Goal: Information Seeking & Learning: Understand process/instructions

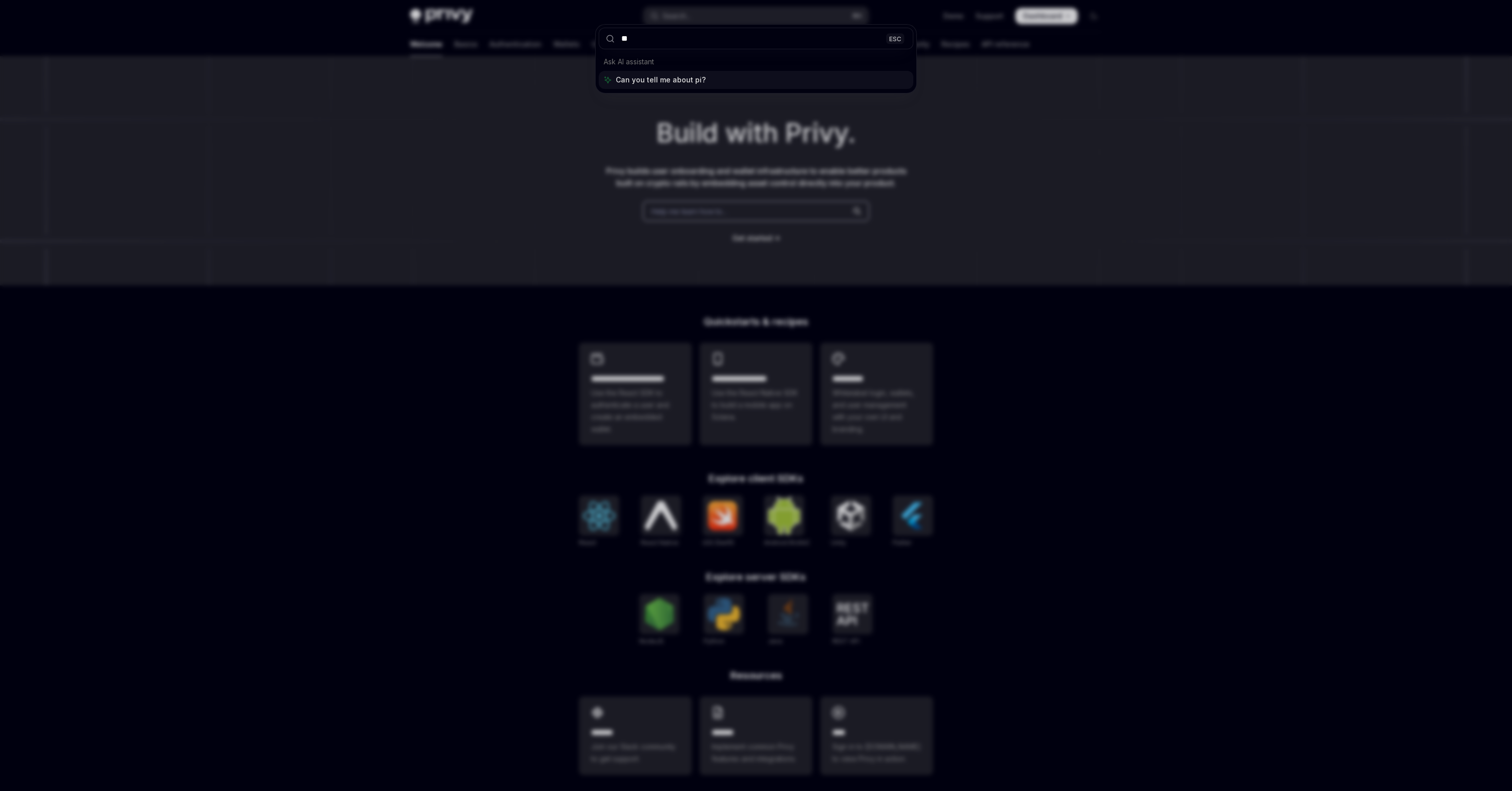
type input "***"
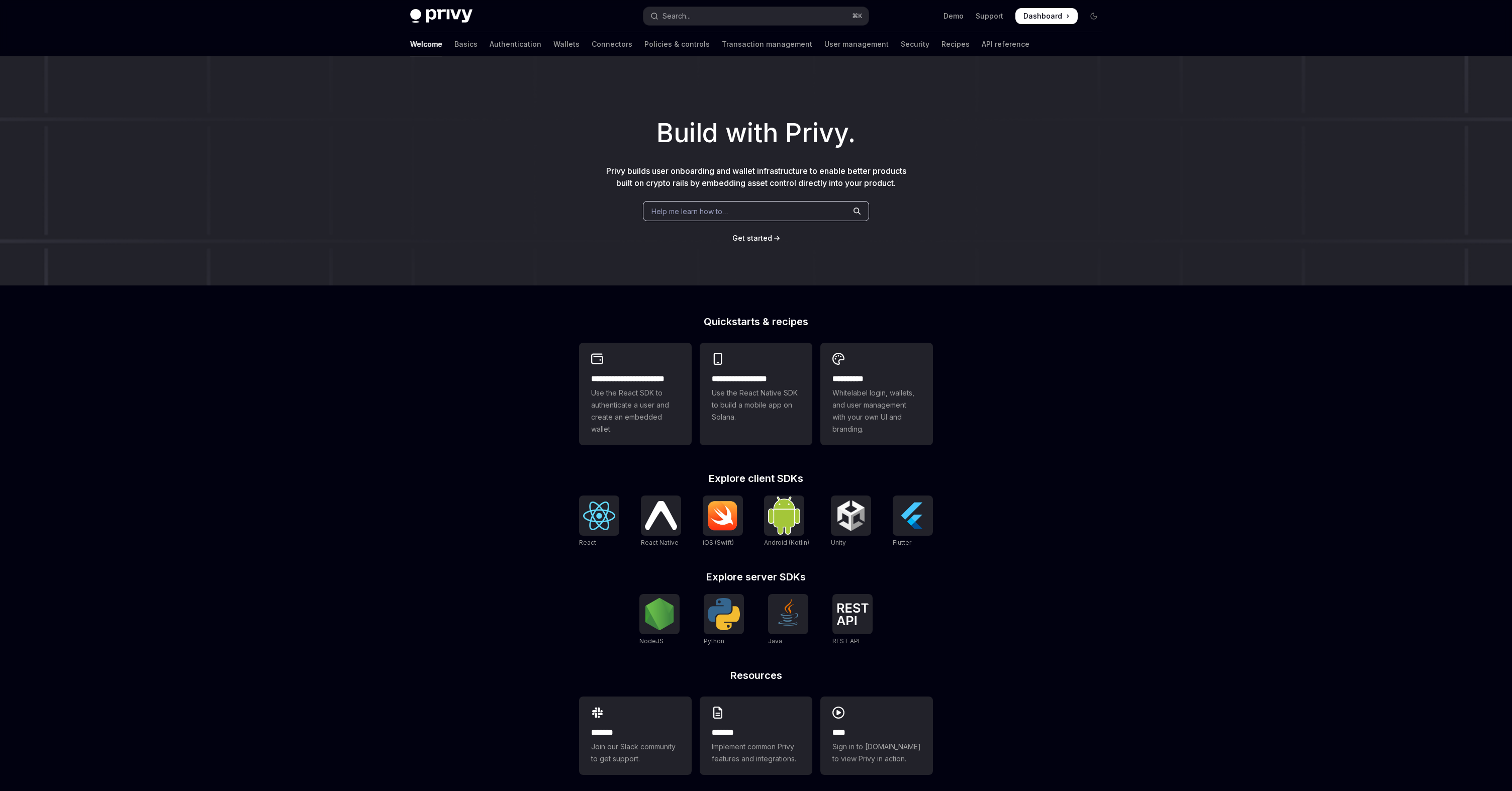
type textarea "*"
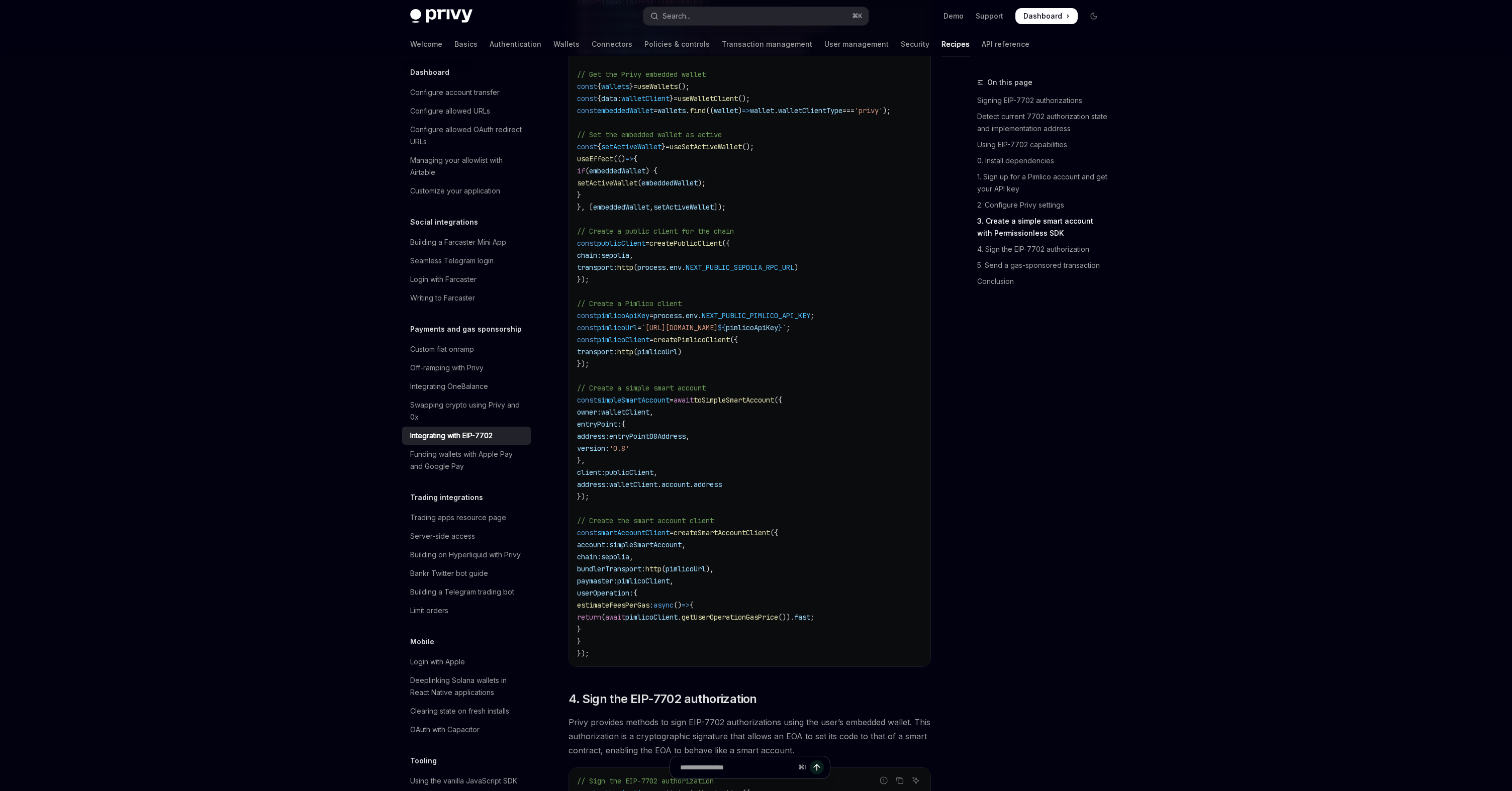
scroll to position [1563, 0]
click at [744, 405] on span "toSimpleSmartAccount" at bounding box center [734, 399] width 81 height 9
copy span "toSimpleSmartAccount"
click at [708, 332] on span "`[URL][DOMAIN_NAME]" at bounding box center [680, 327] width 77 height 9
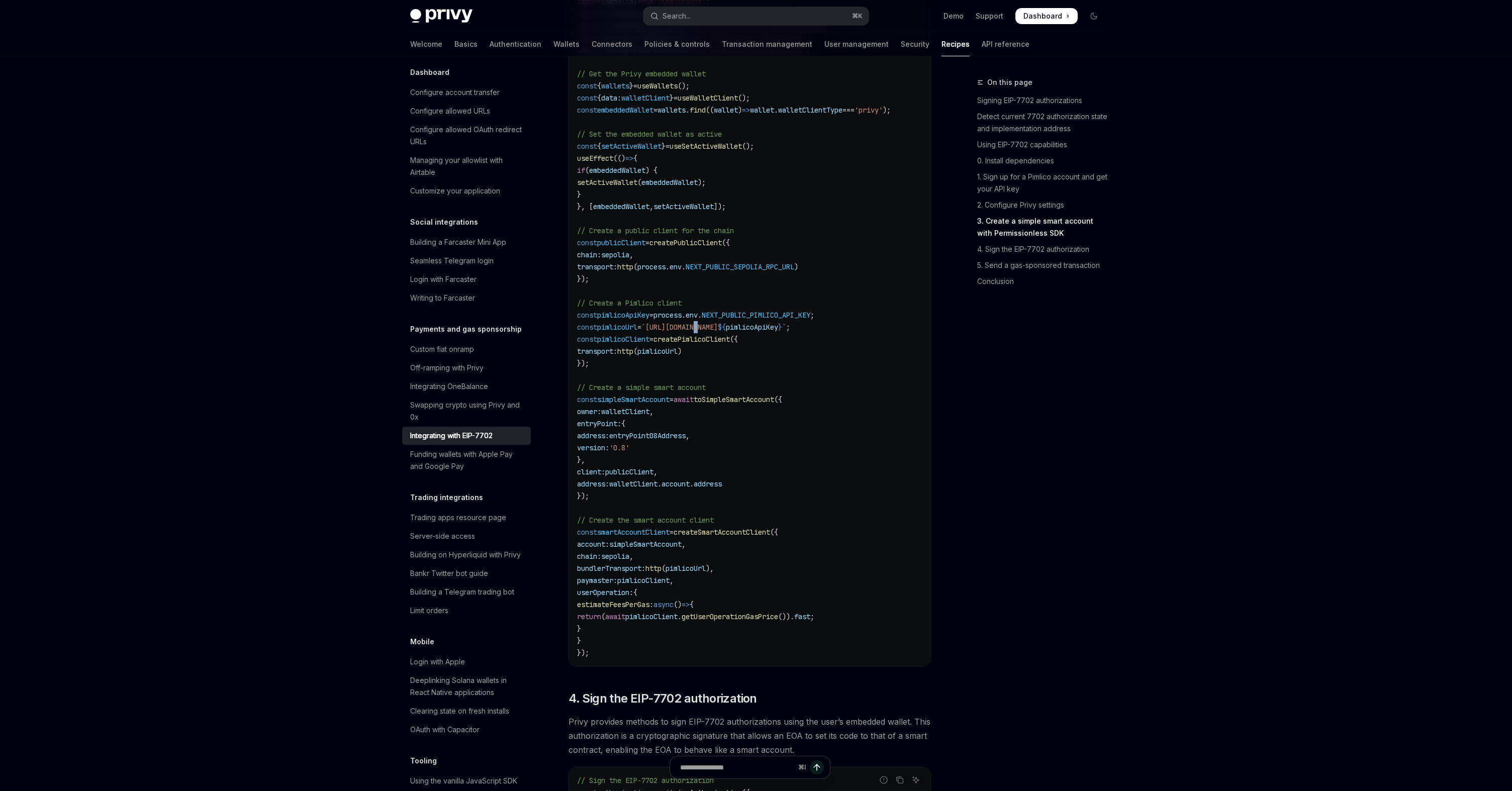
click at [708, 332] on span "`[URL][DOMAIN_NAME]" at bounding box center [680, 327] width 77 height 9
click at [714, 377] on code "import { usePrivy , useSign7702Authorization , useWallets } from '@privy-io/rea…" at bounding box center [750, 303] width 345 height 712
click at [715, 438] on code "import { usePrivy , useSign7702Authorization , useWallets } from '@privy-io/rea…" at bounding box center [750, 303] width 345 height 712
drag, startPoint x: 678, startPoint y: 423, endPoint x: 742, endPoint y: 530, distance: 124.7
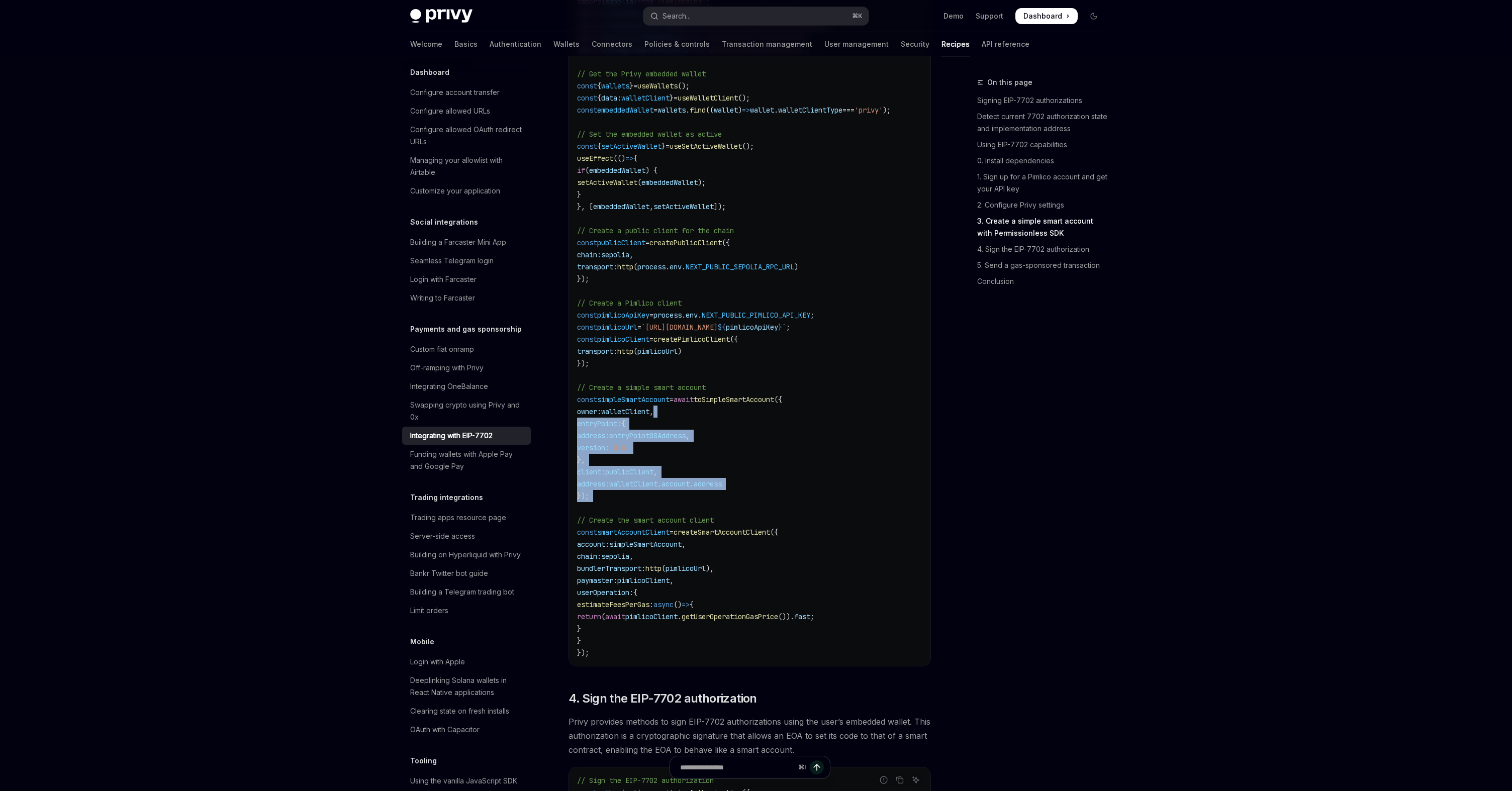
click at [742, 530] on code "import { usePrivy , useSign7702Authorization , useWallets } from '@privy-io/rea…" at bounding box center [750, 303] width 345 height 712
click at [742, 461] on code "import { usePrivy , useSign7702Authorization , useWallets } from '@privy-io/rea…" at bounding box center [750, 303] width 345 height 712
drag, startPoint x: 691, startPoint y: 412, endPoint x: 777, endPoint y: 526, distance: 142.8
click at [778, 526] on code "import { usePrivy , useSign7702Authorization , useWallets } from '@privy-io/rea…" at bounding box center [750, 303] width 345 height 712
click at [773, 464] on code "import { usePrivy , useSign7702Authorization , useWallets } from '@privy-io/rea…" at bounding box center [750, 303] width 345 height 712
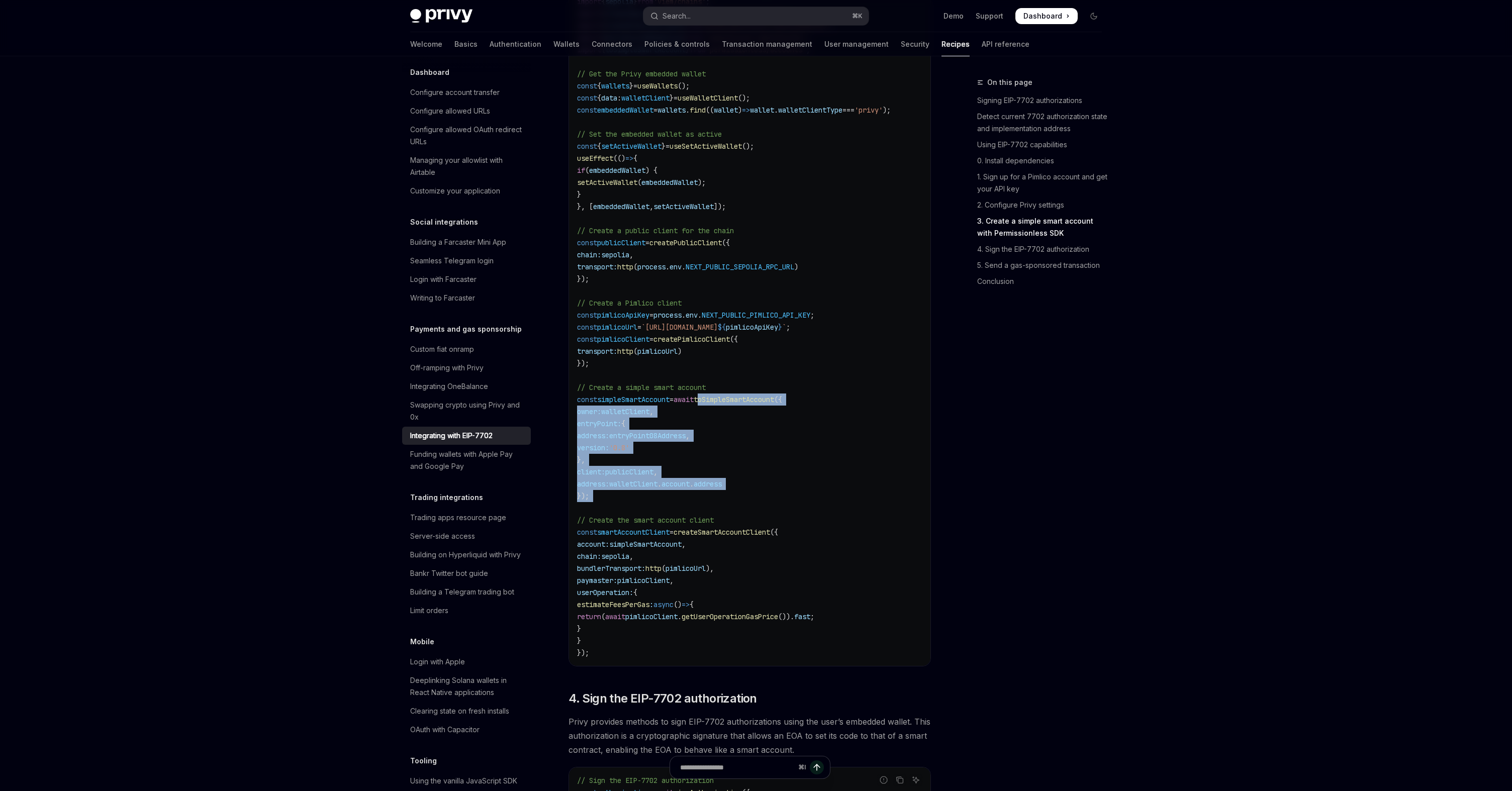
drag, startPoint x: 716, startPoint y: 414, endPoint x: 811, endPoint y: 532, distance: 151.5
click at [811, 533] on code "import { usePrivy , useSign7702Authorization , useWallets } from '@privy-io/rea…" at bounding box center [750, 303] width 345 height 712
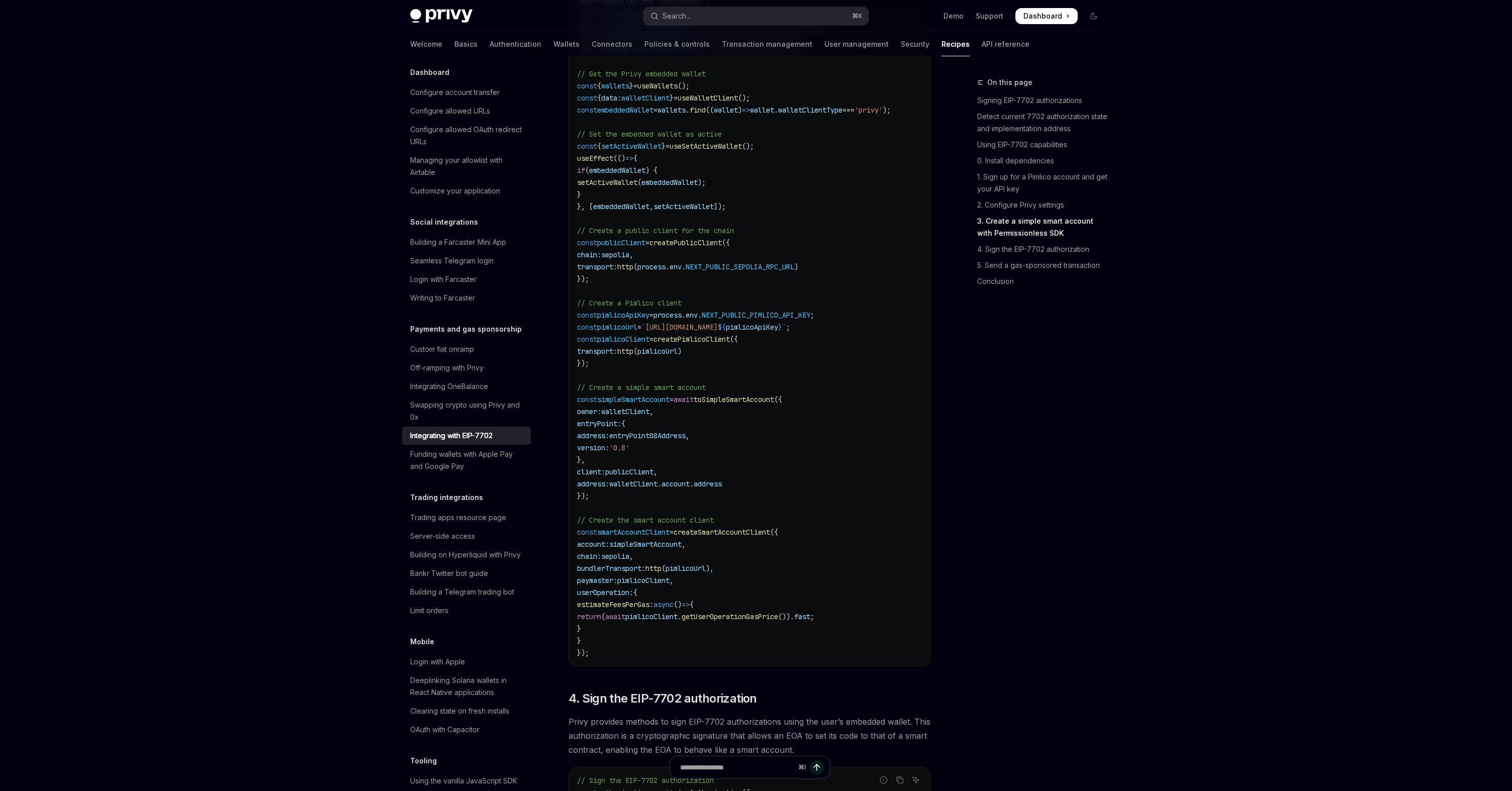
click at [803, 454] on code "import { usePrivy , useSign7702Authorization , useWallets } from '@privy-io/rea…" at bounding box center [750, 303] width 345 height 712
click at [634, 405] on span "simpleSmartAccount" at bounding box center [632, 399] width 72 height 9
click at [648, 488] on span "walletClient" at bounding box center [633, 483] width 48 height 9
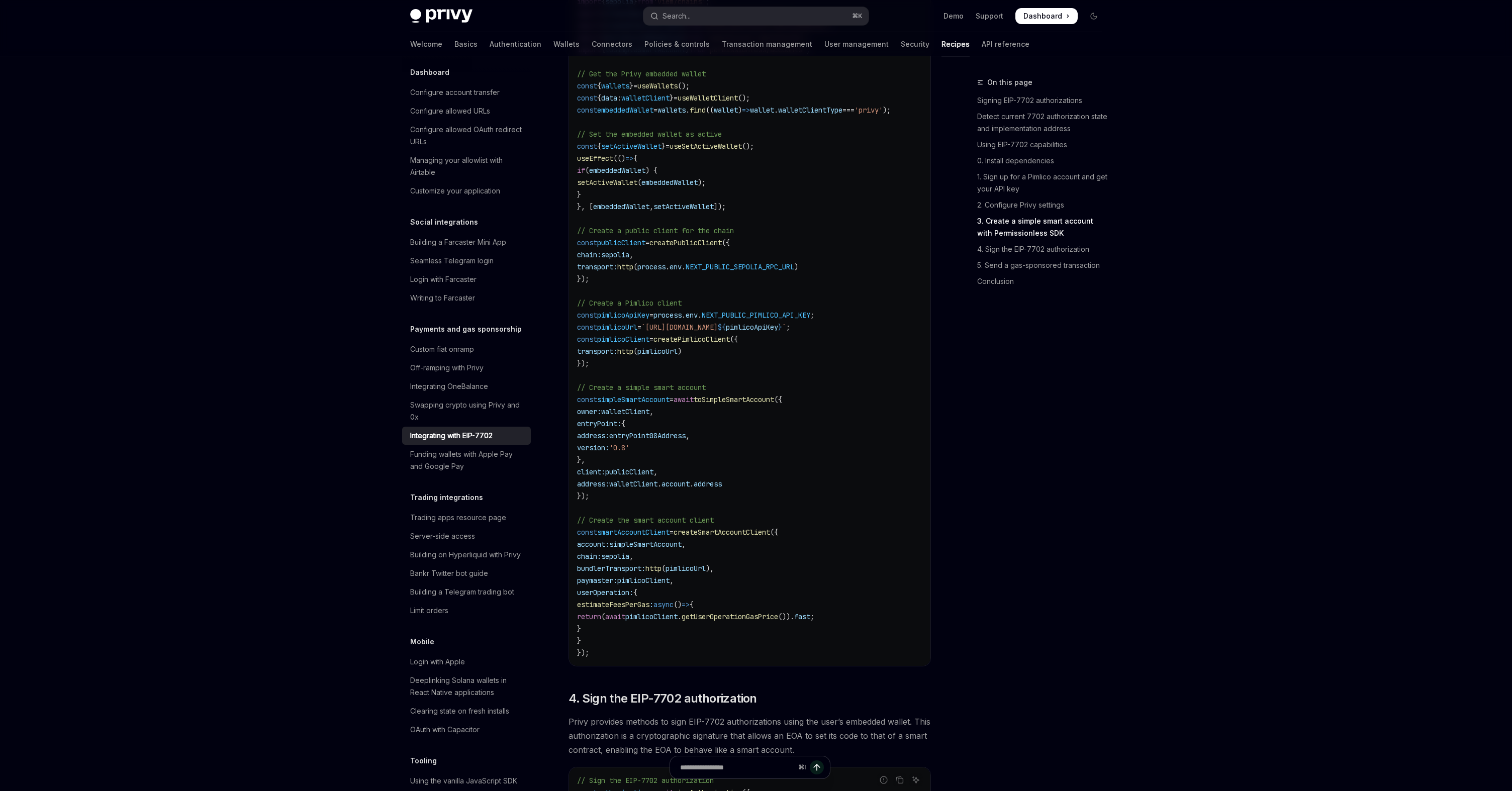
click at [690, 488] on span "account" at bounding box center [675, 483] width 28 height 9
click at [716, 488] on span "address" at bounding box center [707, 483] width 28 height 9
click at [718, 458] on code "import { usePrivy , useSign7702Authorization , useWallets } from '@privy-io/rea…" at bounding box center [750, 303] width 345 height 712
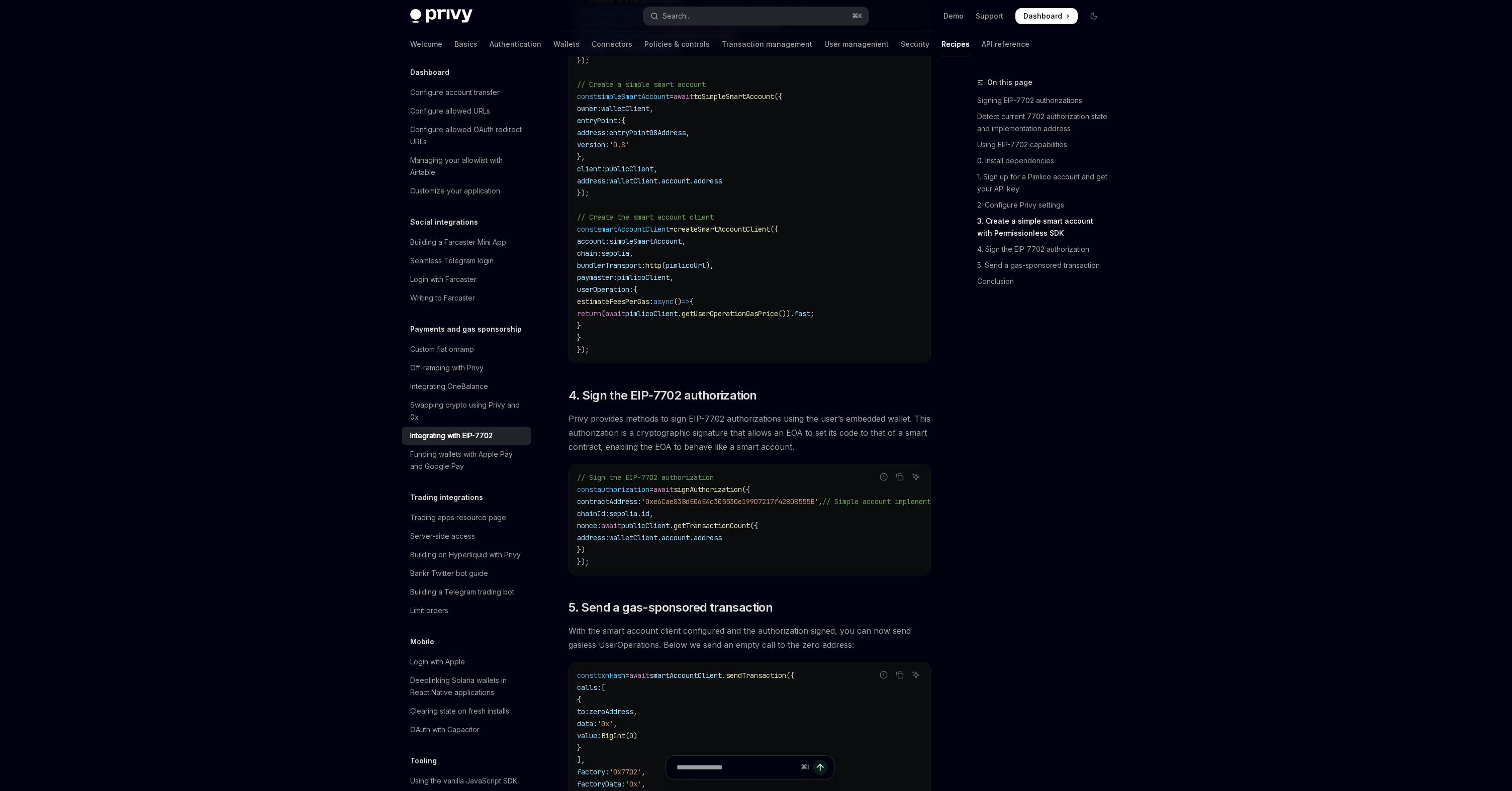
scroll to position [1866, 0]
click at [641, 506] on span "contractAddress:" at bounding box center [609, 501] width 64 height 9
click at [684, 506] on span "'0xe6Cae83BdE06E4c305530e199D7217f42808555B'" at bounding box center [730, 501] width 177 height 9
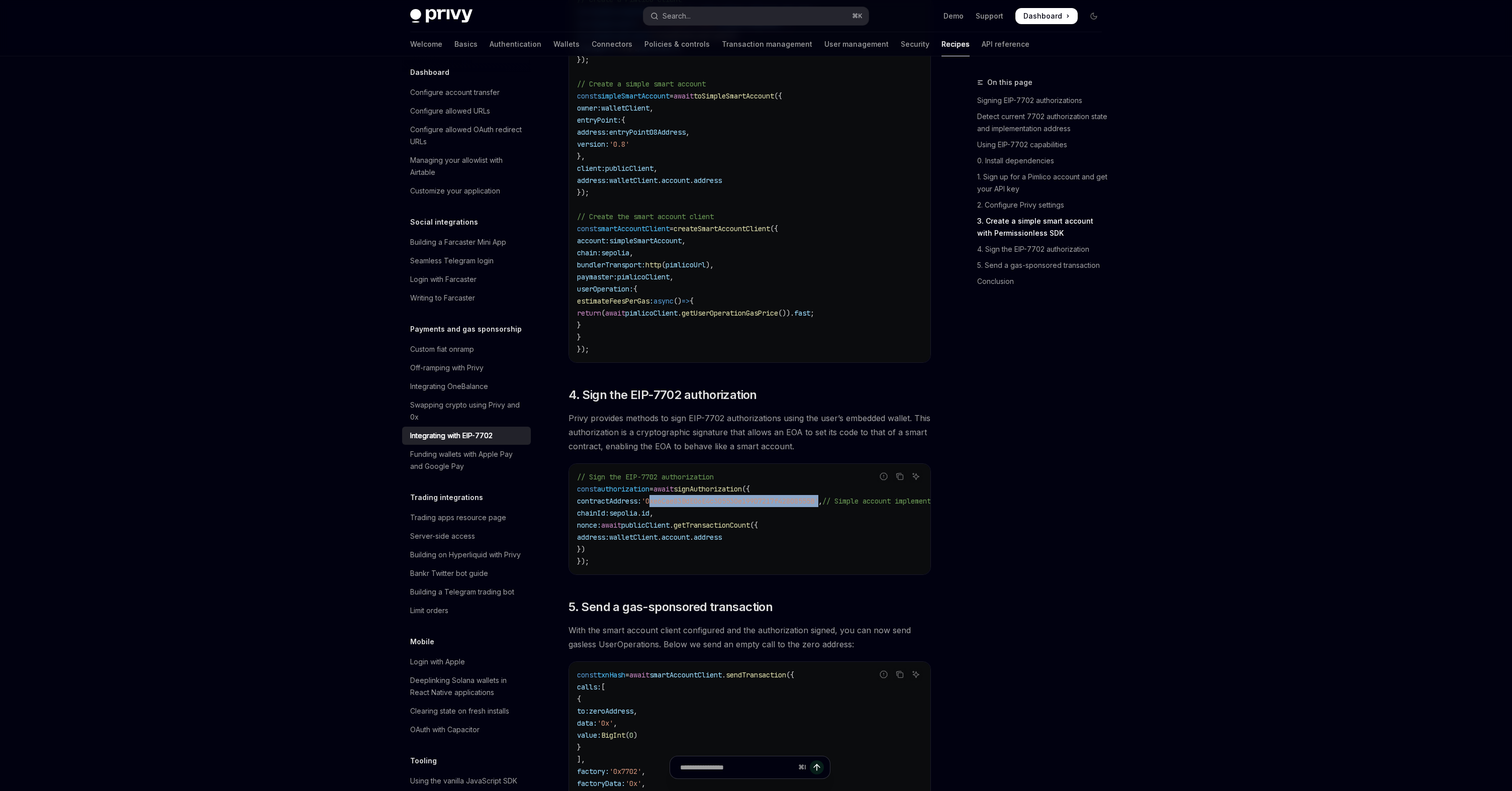
drag, startPoint x: 584, startPoint y: 548, endPoint x: 609, endPoint y: 569, distance: 32.6
click at [609, 568] on code "// Sign the EIP-7702 authorization const authorization = await signAuthorizatio…" at bounding box center [793, 519] width 431 height 96
copy code "nonce: await publicClient . getTransactionCount ({ address: walletClient . acco…"
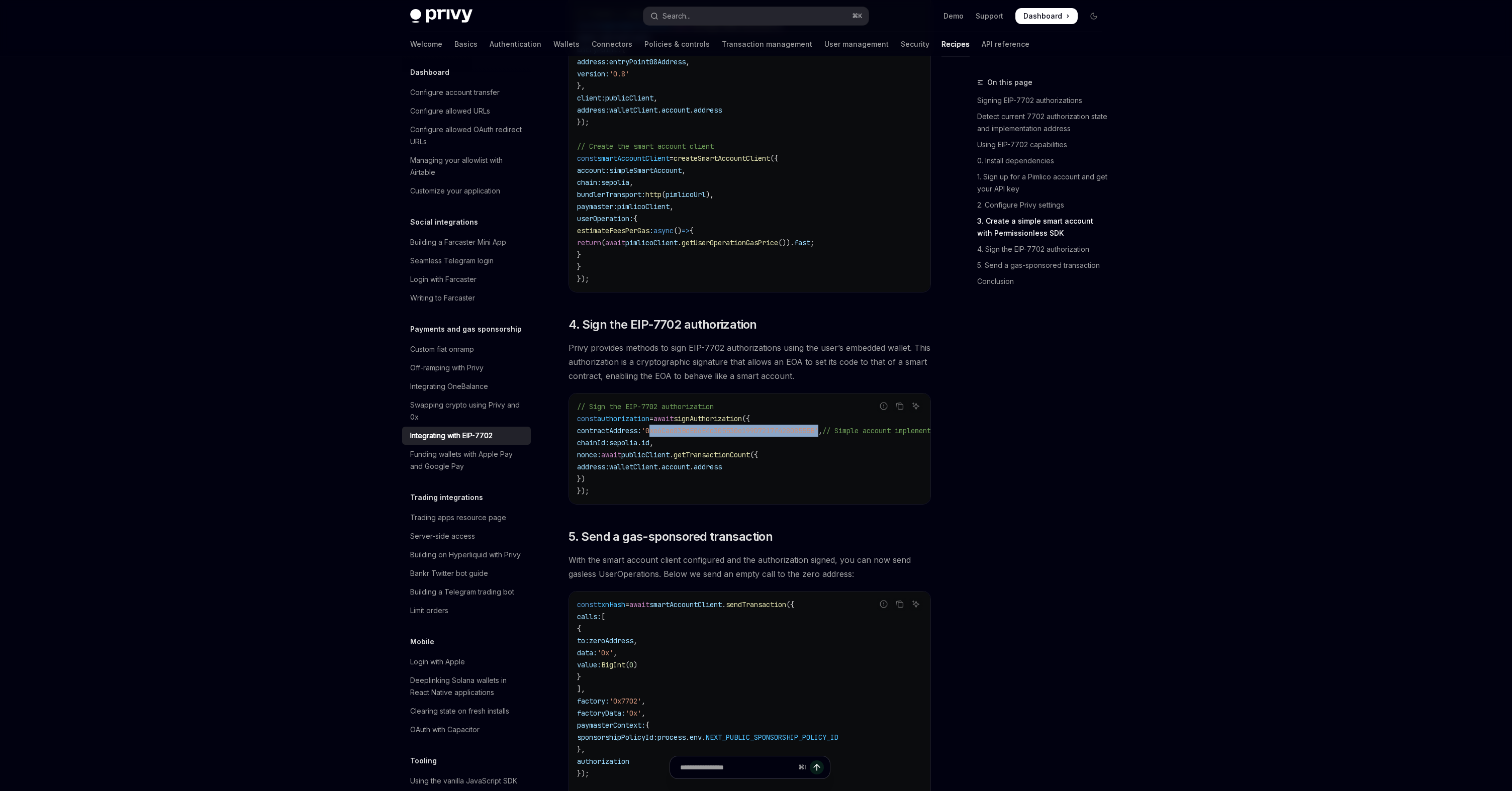
scroll to position [1946, 0]
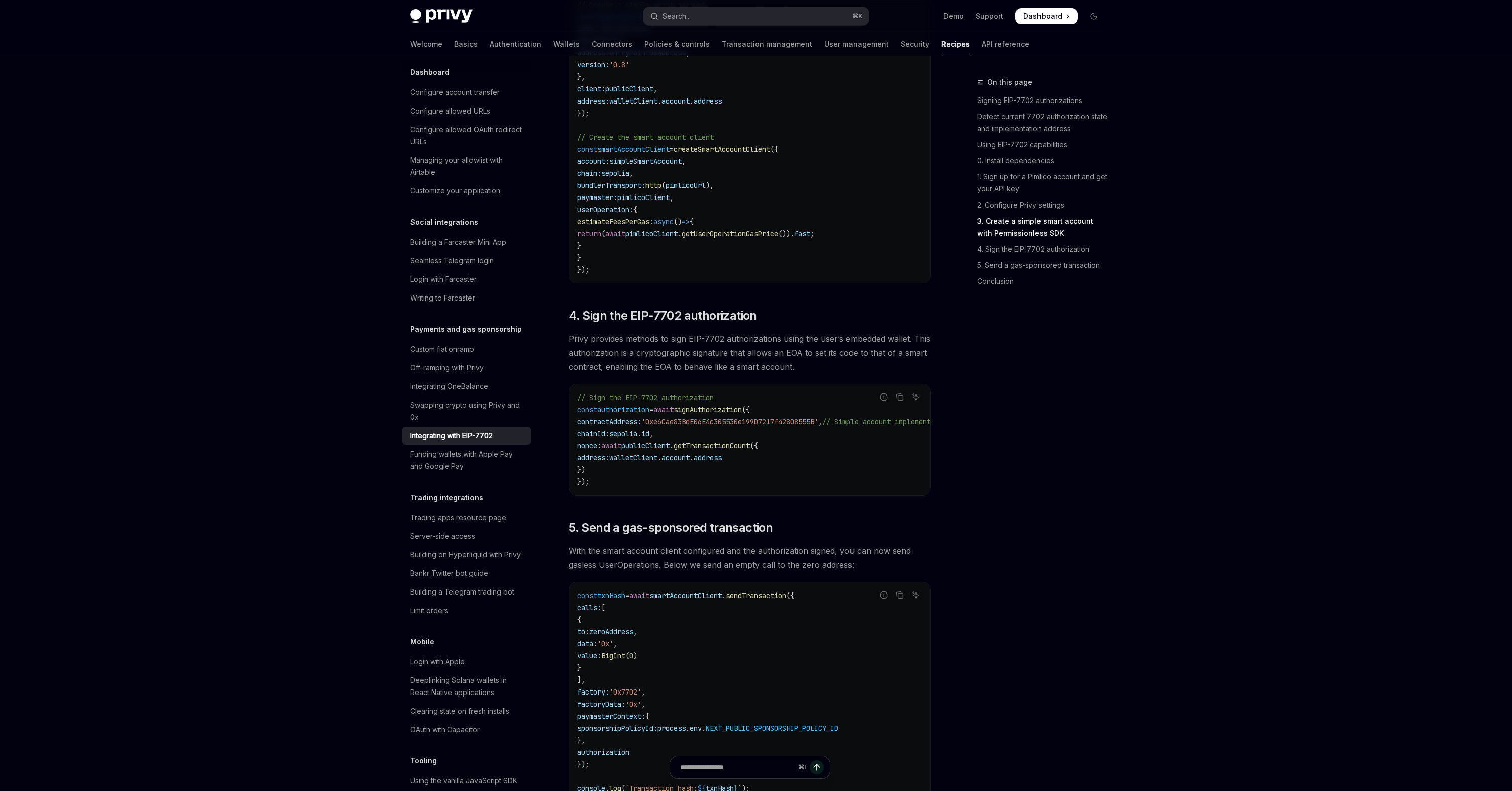
click at [710, 488] on code "// Sign the EIP-7702 authorization const authorization = await signAuthorizatio…" at bounding box center [793, 439] width 431 height 96
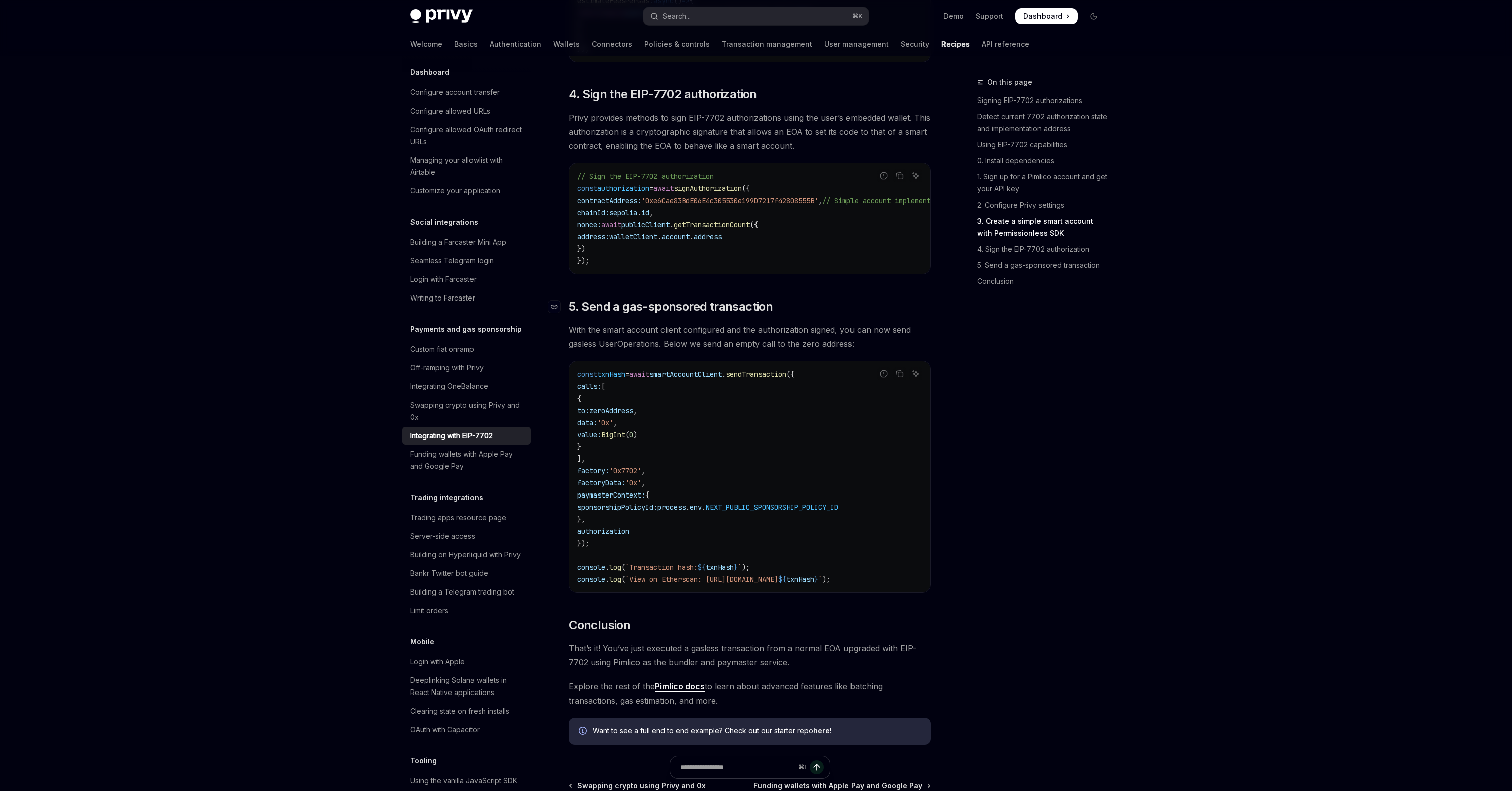
scroll to position [2169, 0]
drag, startPoint x: 670, startPoint y: 358, endPoint x: 755, endPoint y: 358, distance: 85.0
click at [755, 350] on span "With the smart account client configured and the authorization signed, you can …" at bounding box center [750, 334] width 362 height 28
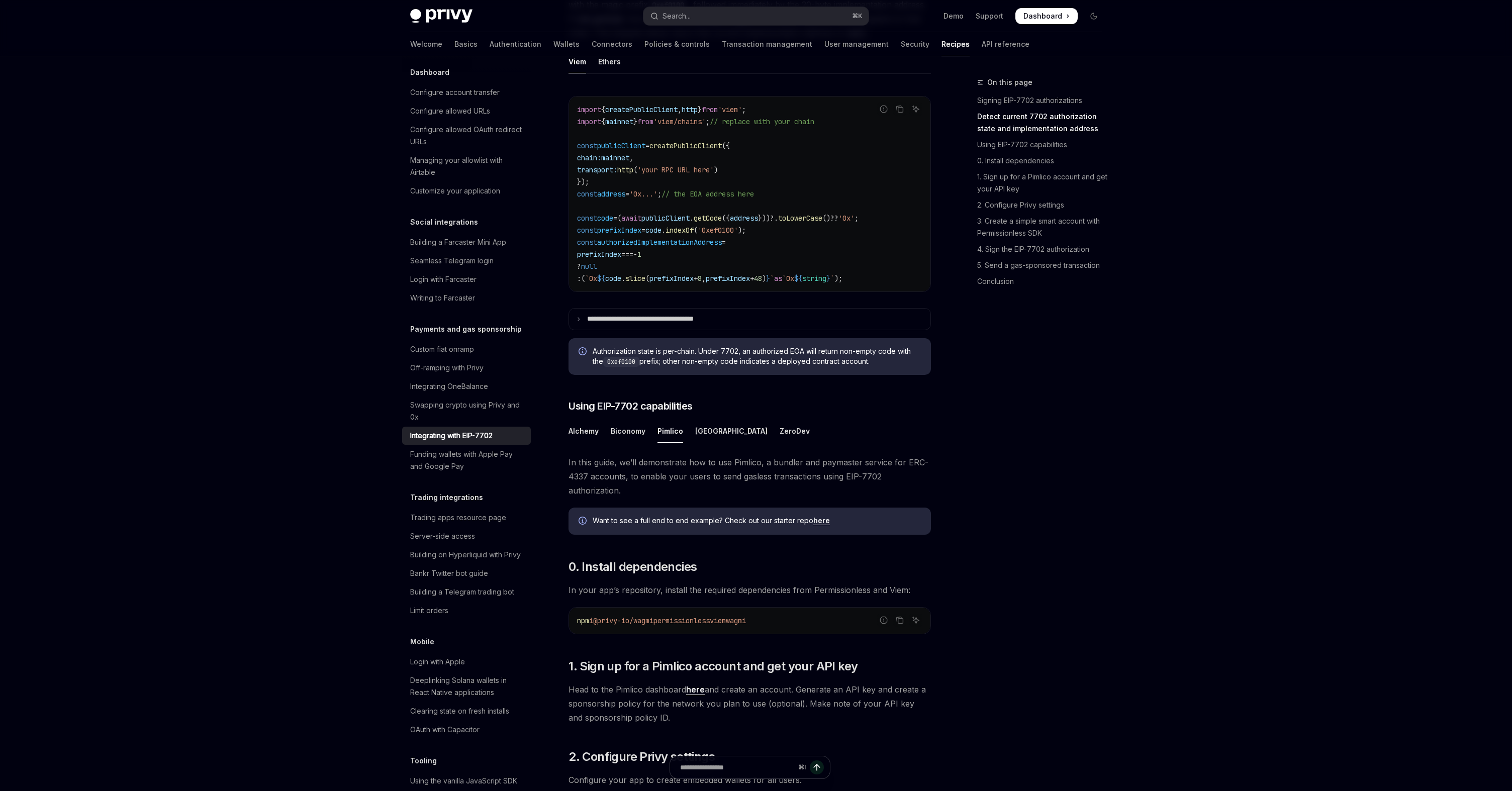
scroll to position [469, 0]
